Goal: Communication & Community: Answer question/provide support

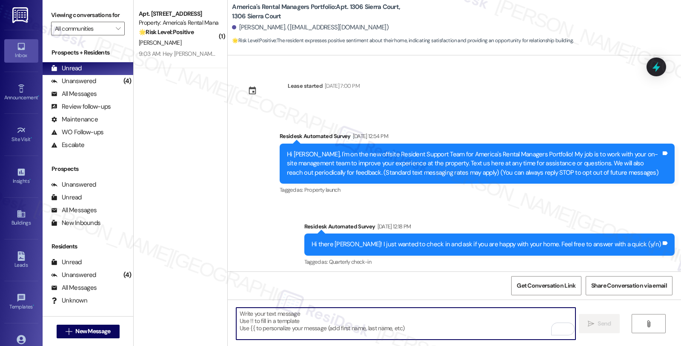
scroll to position [312, 0]
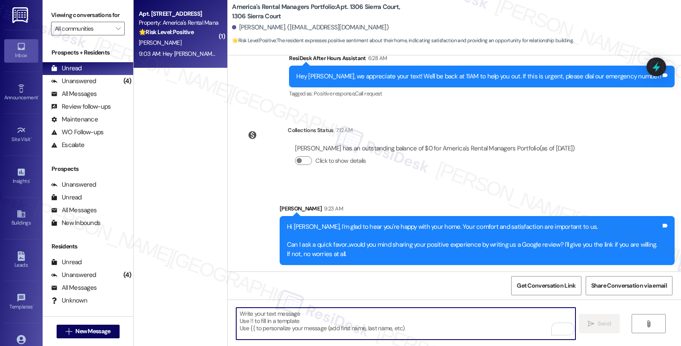
click at [178, 24] on div "Property: America's Rental Managers Portfolio" at bounding box center [178, 22] width 79 height 9
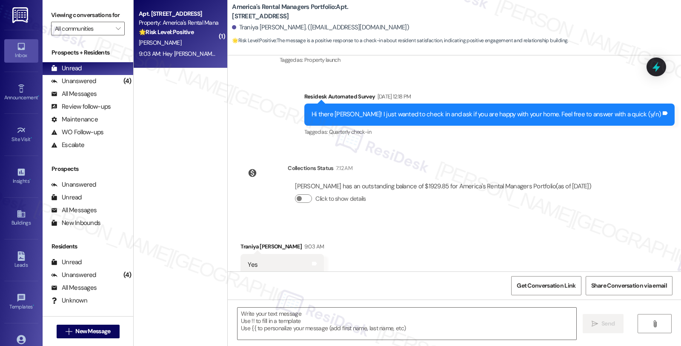
type textarea "Fetching suggested responses. Please feel free to read through the conversation…"
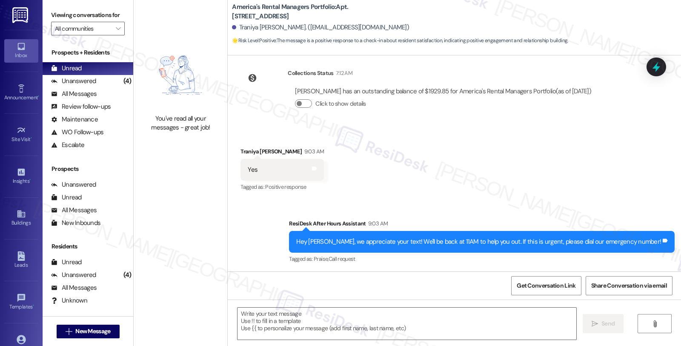
scroll to position [178, 0]
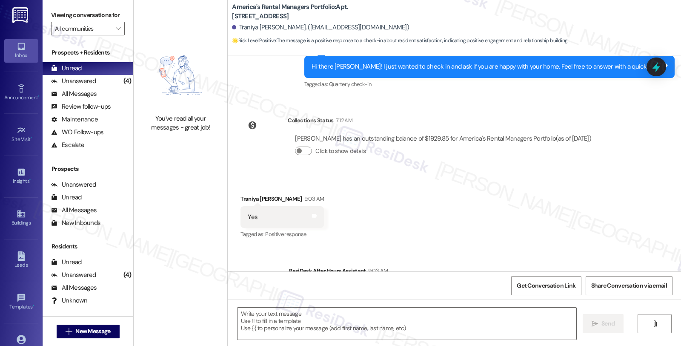
click at [241, 198] on div "[PERSON_NAME] 9:03 AM" at bounding box center [282, 200] width 83 height 12
click at [325, 326] on textarea at bounding box center [407, 323] width 339 height 32
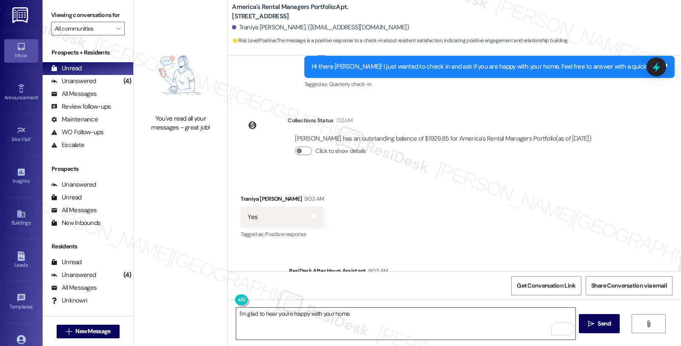
click at [375, 317] on textarea "I'm glad to hear you're happy with your home." at bounding box center [405, 323] width 339 height 32
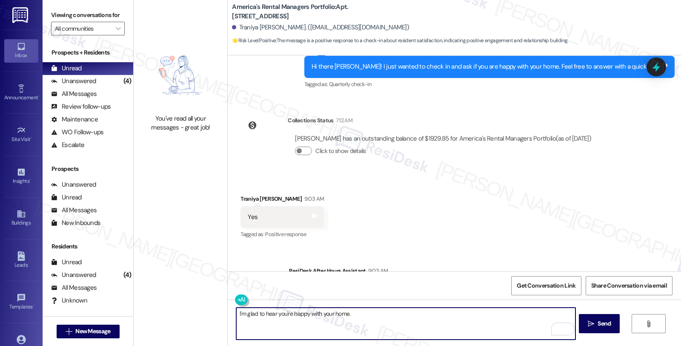
paste textarea "Your comfort and satisfaction are important to us. Can I ask a quick favor...wo…"
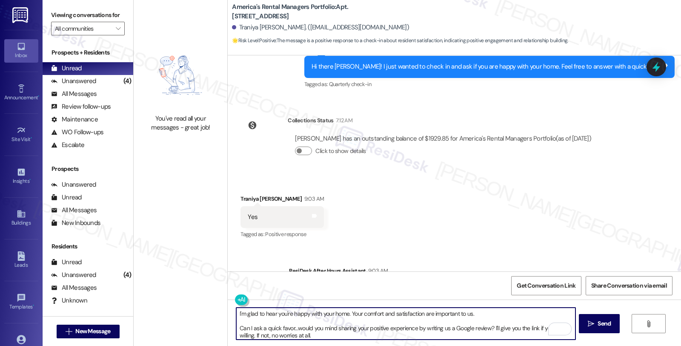
scroll to position [6, 0]
type textarea "I'm glad to hear you're happy with your home. Your comfort and satisfaction are…"
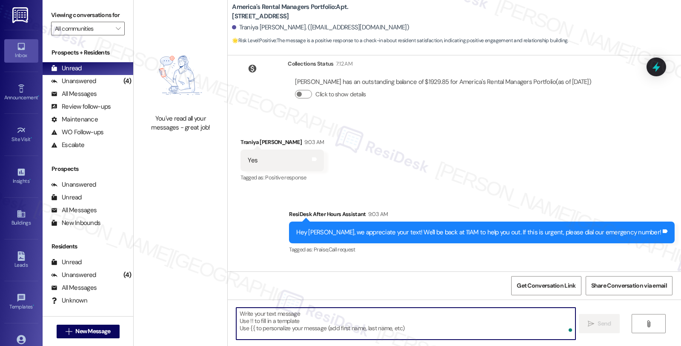
scroll to position [312, 0]
